Goal: Task Accomplishment & Management: Manage account settings

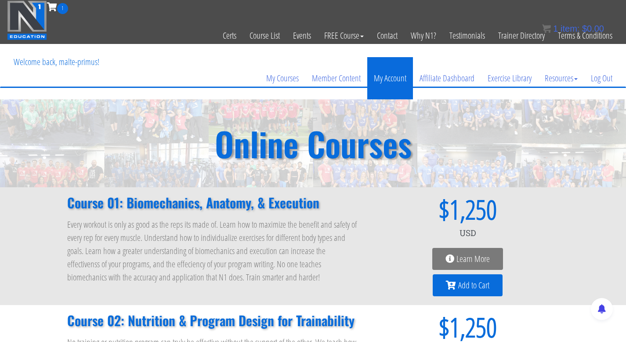
click at [382, 76] on link "My Account" at bounding box center [390, 78] width 46 height 42
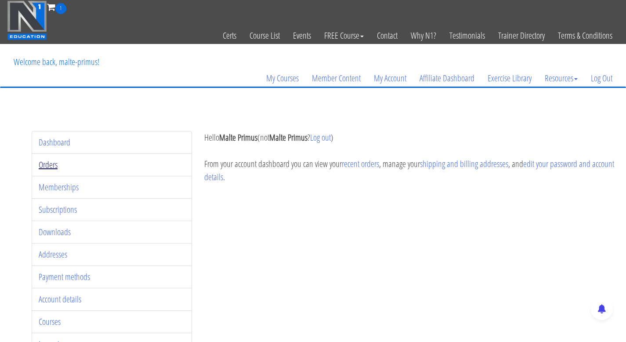
click at [53, 166] on link "Orders" at bounding box center [48, 165] width 19 height 12
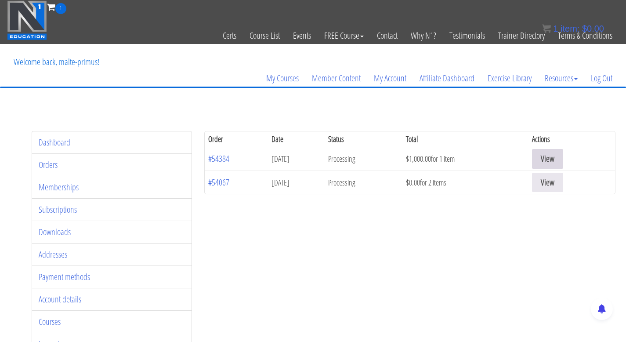
click at [559, 157] on link "View" at bounding box center [547, 159] width 31 height 20
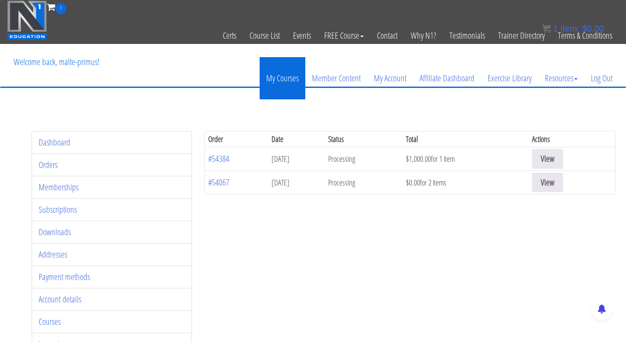
click at [279, 76] on link "My Courses" at bounding box center [283, 78] width 46 height 42
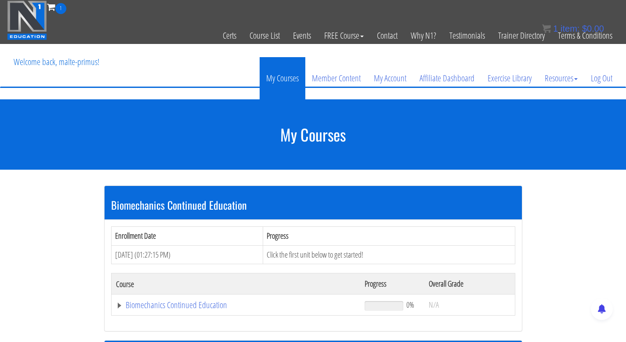
click at [287, 76] on link "My Courses" at bounding box center [283, 78] width 46 height 42
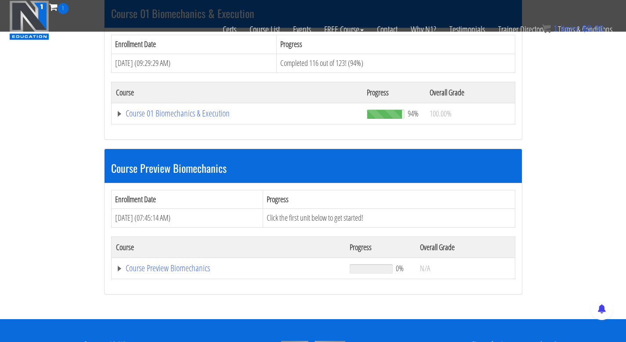
scroll to position [293, 0]
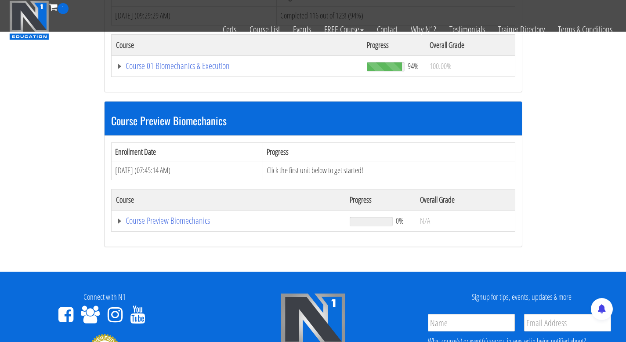
scroll to position [345, 0]
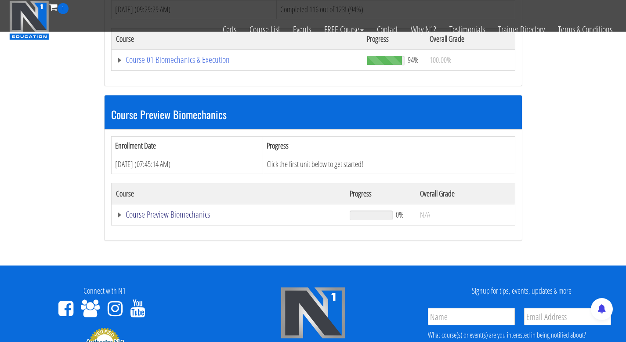
click at [164, 216] on link "Course Preview Biomechanics" at bounding box center [229, 214] width 226 height 9
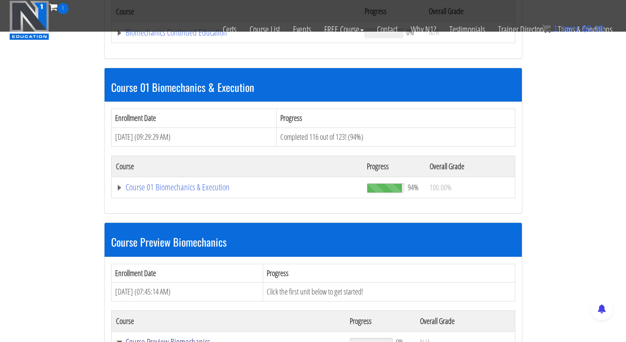
scroll to position [204, 0]
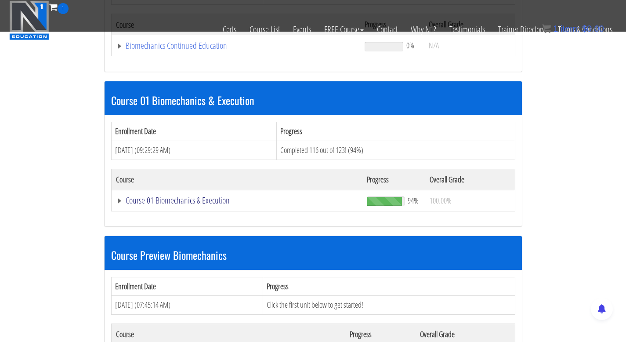
click at [160, 199] on link "Course 01 Biomechanics & Execution" at bounding box center [237, 200] width 243 height 9
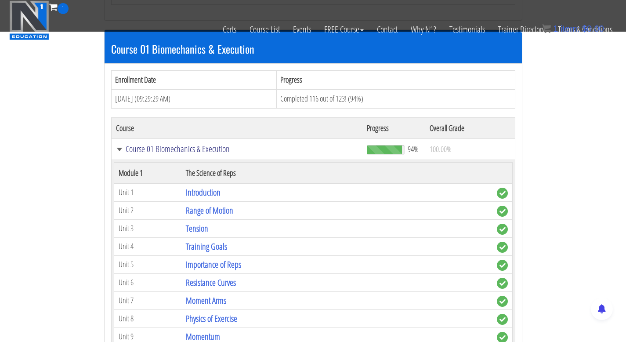
scroll to position [265, 0]
